Goal: Navigation & Orientation: Find specific page/section

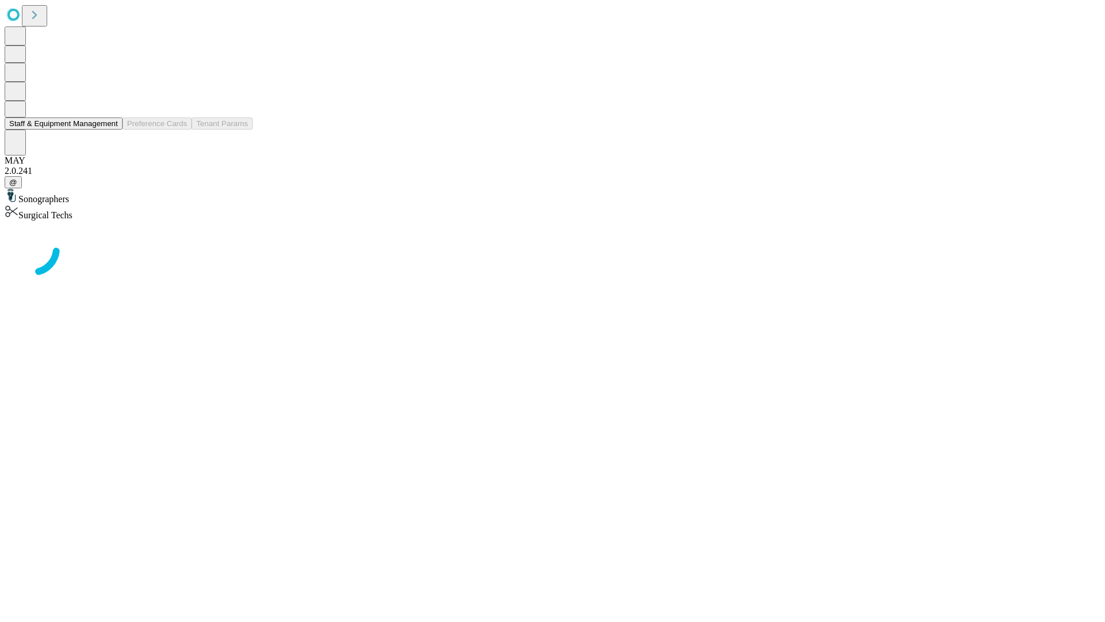
click at [110, 129] on button "Staff & Equipment Management" at bounding box center [64, 123] width 118 height 12
